Goal: Task Accomplishment & Management: Manage account settings

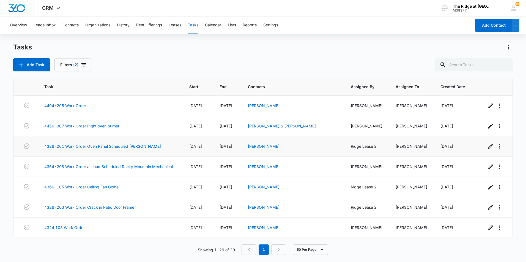
scroll to position [423, 0]
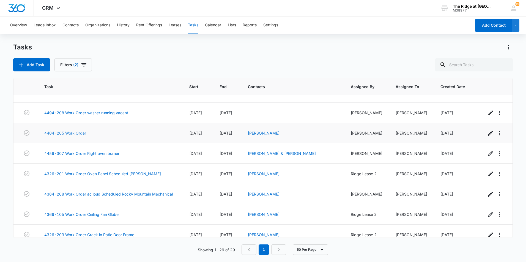
click at [69, 136] on link "4404-205 Work Order" at bounding box center [65, 133] width 42 height 6
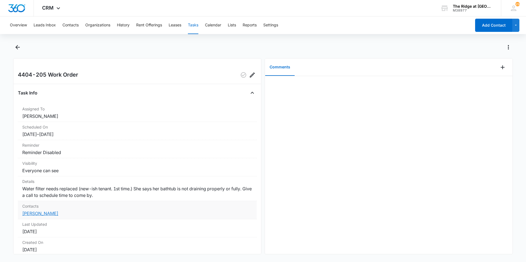
click at [45, 212] on link "[PERSON_NAME]" at bounding box center [40, 214] width 36 height 6
click at [17, 52] on div at bounding box center [263, 50] width 500 height 15
click at [17, 49] on icon "Back" at bounding box center [17, 47] width 7 height 7
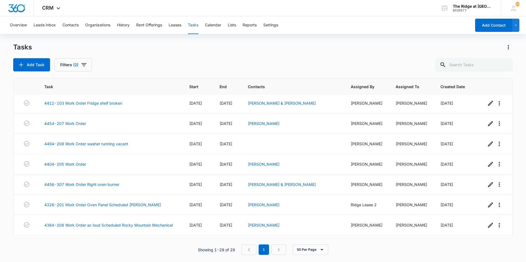
scroll to position [450, 0]
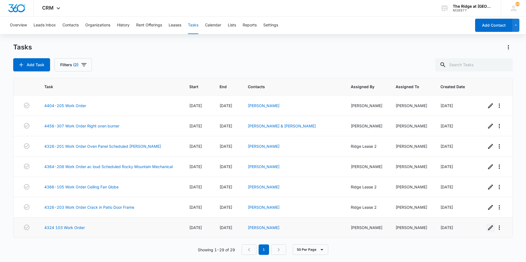
click at [487, 226] on icon "button" at bounding box center [490, 228] width 7 height 7
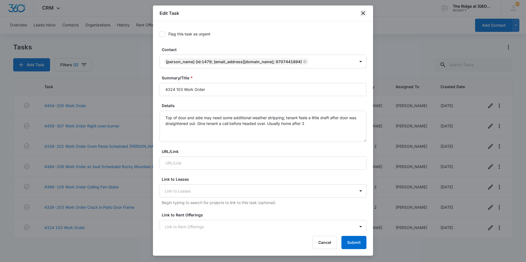
click at [364, 14] on icon "close" at bounding box center [363, 13] width 4 height 4
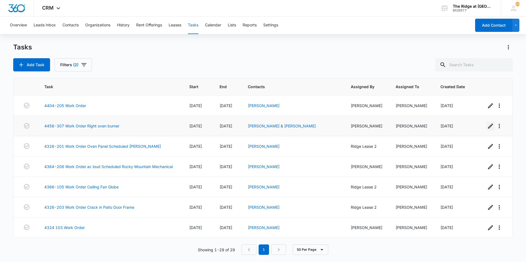
click at [488, 128] on icon "button" at bounding box center [490, 126] width 5 height 5
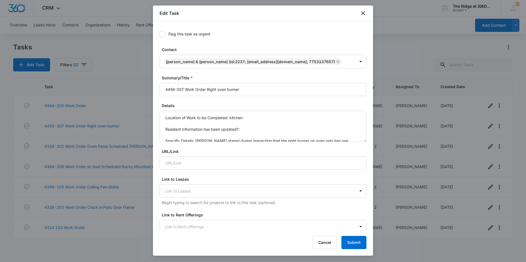
type input "[DATE]"
type input "Oct 9, 2025"
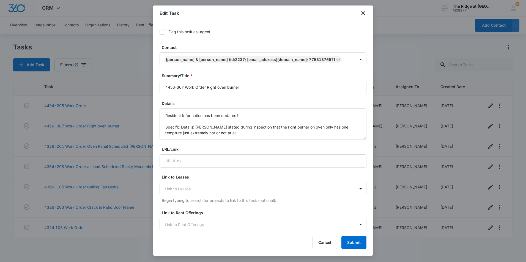
scroll to position [0, 0]
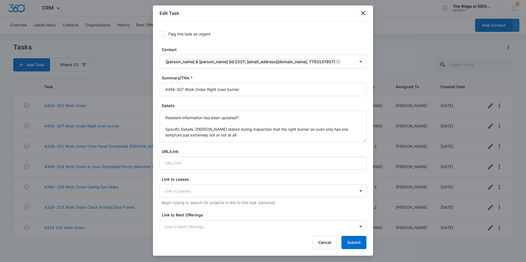
click at [363, 12] on icon "close" at bounding box center [363, 13] width 7 height 7
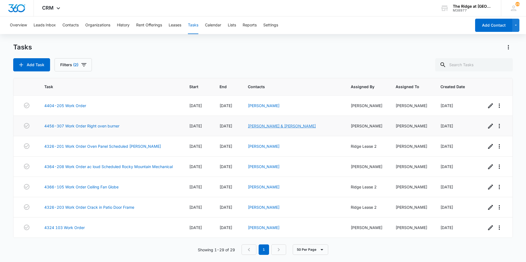
click at [265, 125] on link "[PERSON_NAME] & [PERSON_NAME]" at bounding box center [282, 126] width 68 height 5
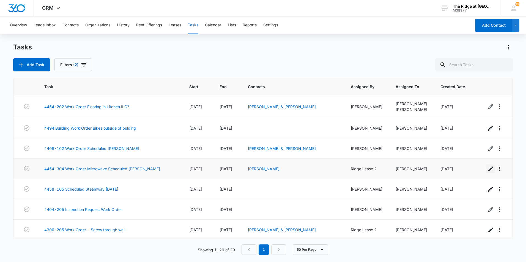
click at [487, 169] on icon "button" at bounding box center [490, 169] width 7 height 7
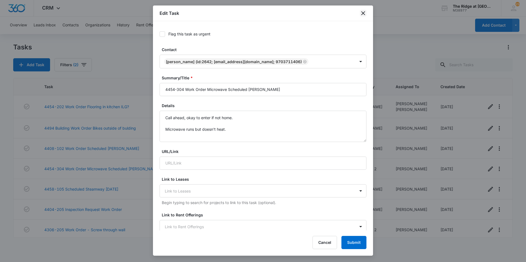
click at [363, 11] on icon "close" at bounding box center [363, 13] width 7 height 7
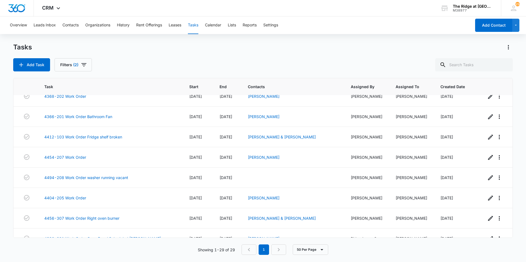
scroll to position [450, 0]
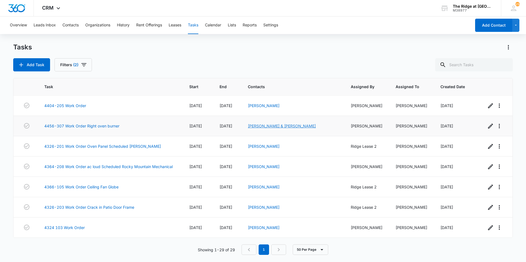
click at [282, 125] on link "[PERSON_NAME] & [PERSON_NAME]" at bounding box center [282, 126] width 68 height 5
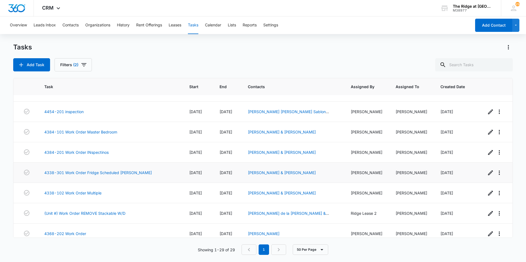
scroll to position [450, 0]
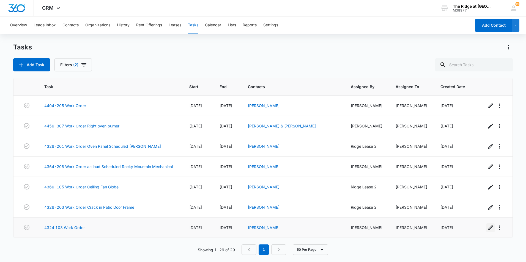
click at [487, 227] on icon "button" at bounding box center [490, 228] width 7 height 7
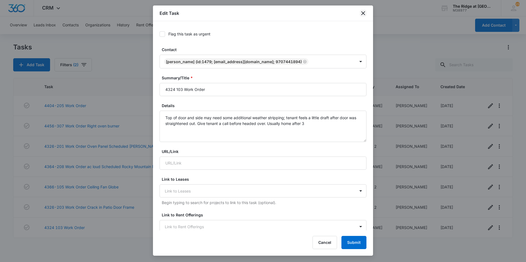
click at [365, 15] on icon "close" at bounding box center [363, 13] width 7 height 7
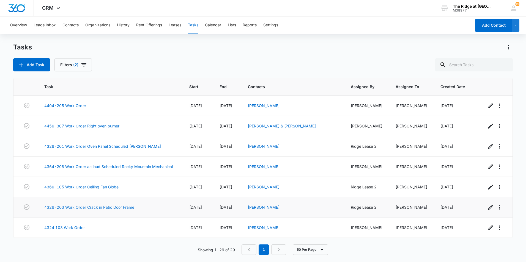
click at [102, 207] on link "4326-203 Work Order Crack in Patio Door Frame" at bounding box center [89, 208] width 90 height 6
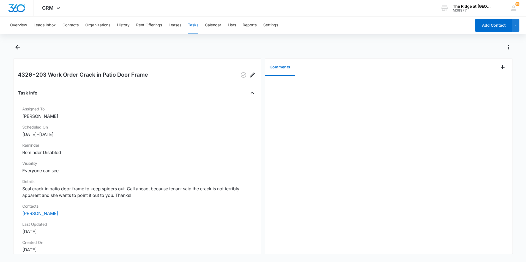
click at [13, 42] on div "Overview Leads Inbox Contacts Organizations History Rent Offerings Leases Tasks…" at bounding box center [263, 139] width 526 height 245
click at [20, 46] on icon "Back" at bounding box center [17, 47] width 7 height 7
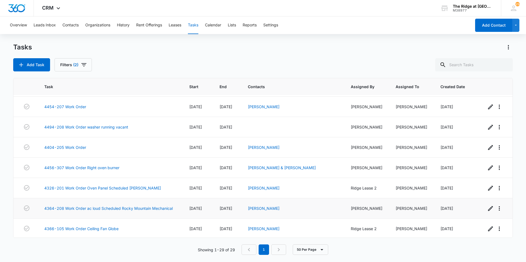
scroll to position [450, 0]
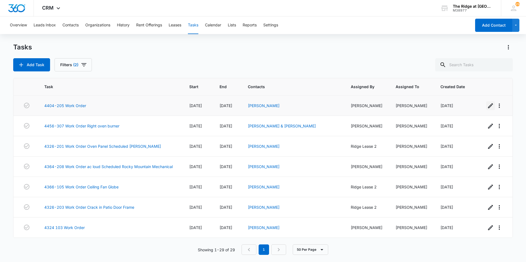
click at [487, 105] on icon "button" at bounding box center [490, 106] width 7 height 7
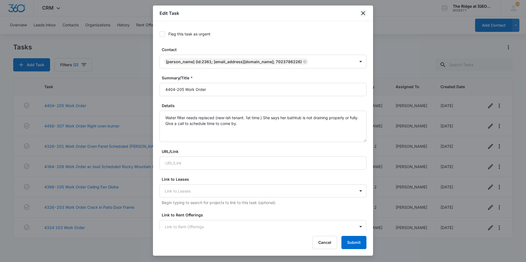
click at [360, 12] on icon "close" at bounding box center [363, 13] width 7 height 7
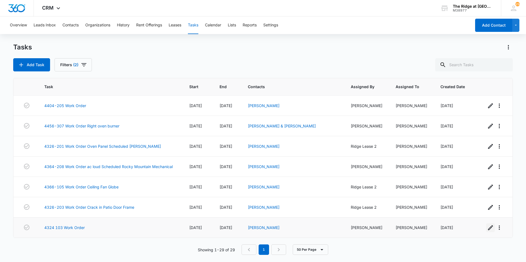
click at [487, 227] on icon "button" at bounding box center [490, 228] width 7 height 7
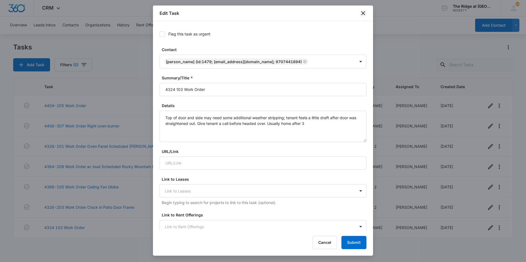
click at [361, 15] on icon "close" at bounding box center [363, 13] width 7 height 7
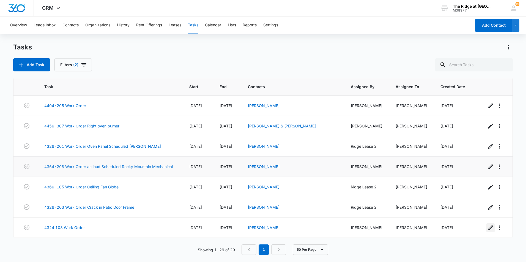
click at [486, 224] on button "button" at bounding box center [490, 228] width 9 height 9
